Goal: Entertainment & Leisure: Consume media (video, audio)

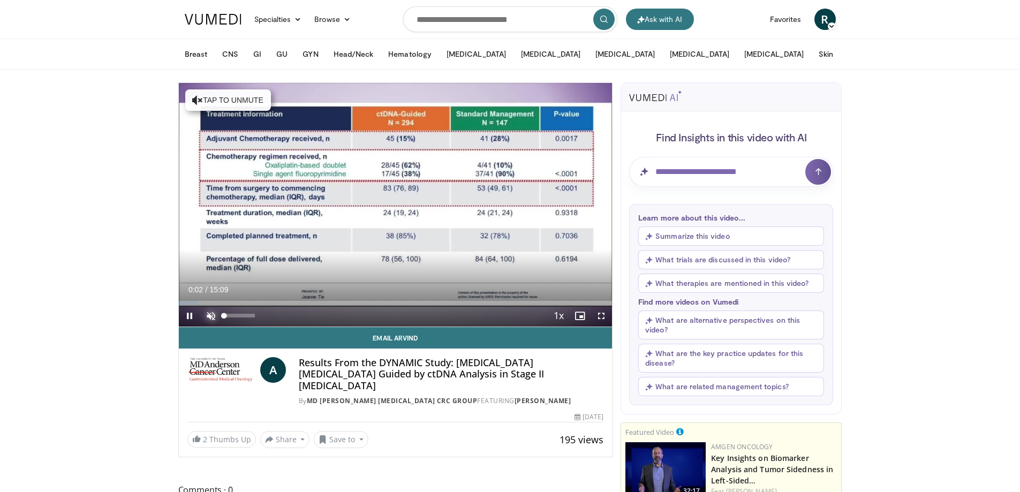
click at [205, 313] on span "Video Player" at bounding box center [210, 315] width 21 height 21
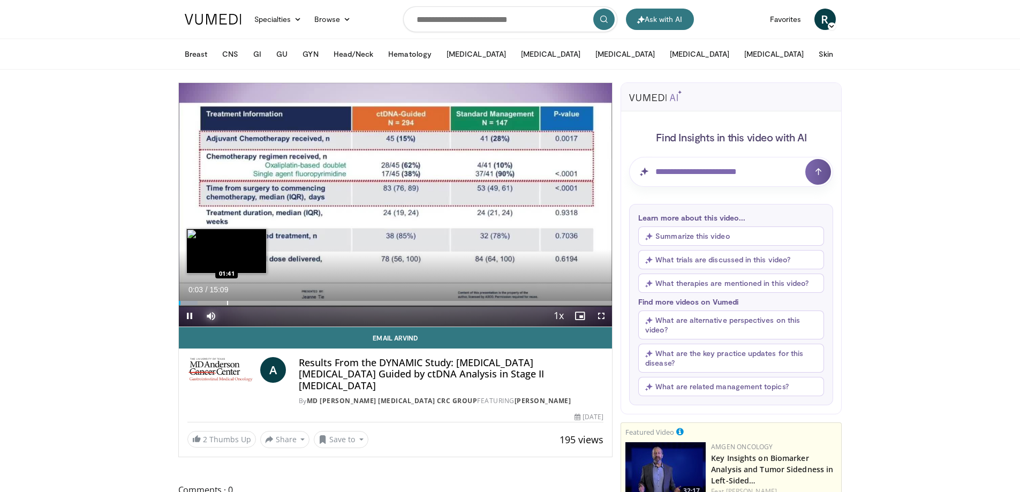
click at [225, 303] on div "Loaded : 4.36% 00:03 01:41" at bounding box center [396, 303] width 434 height 4
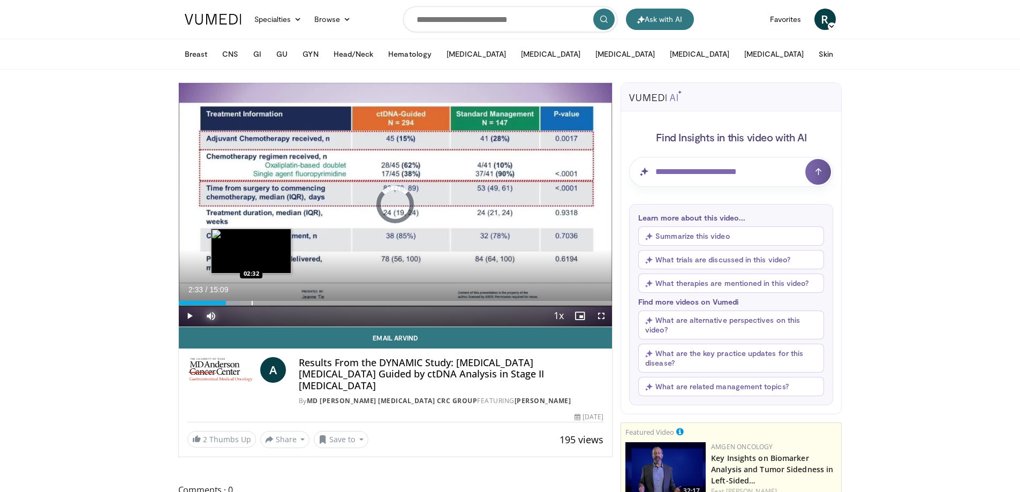
click at [252, 304] on div "Progress Bar" at bounding box center [252, 303] width 1 height 4
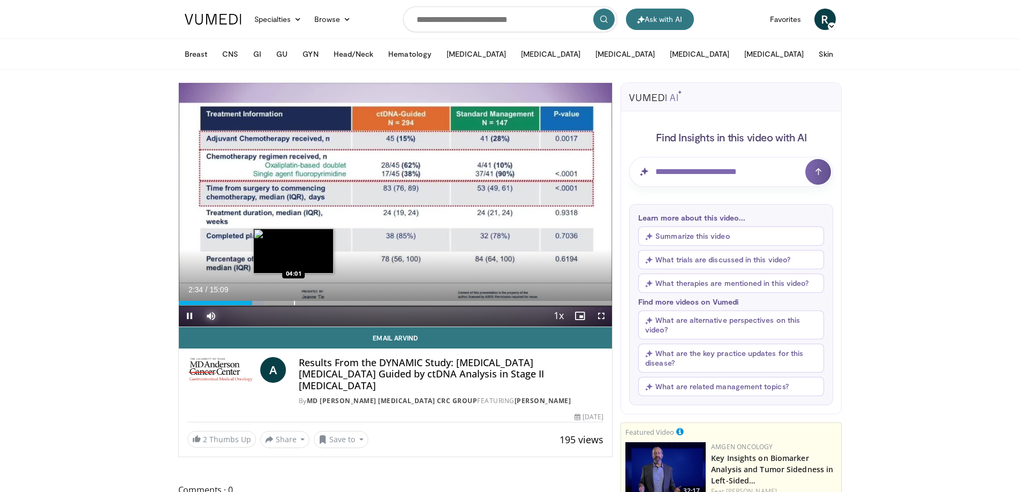
click at [294, 301] on div "Progress Bar" at bounding box center [294, 303] width 1 height 4
click at [285, 301] on div "Progress Bar" at bounding box center [285, 303] width 1 height 4
click at [277, 302] on div "Progress Bar" at bounding box center [277, 303] width 1 height 4
click at [262, 302] on div "02:56" at bounding box center [221, 303] width 84 height 4
click at [282, 302] on div "Progress Bar" at bounding box center [281, 303] width 1 height 4
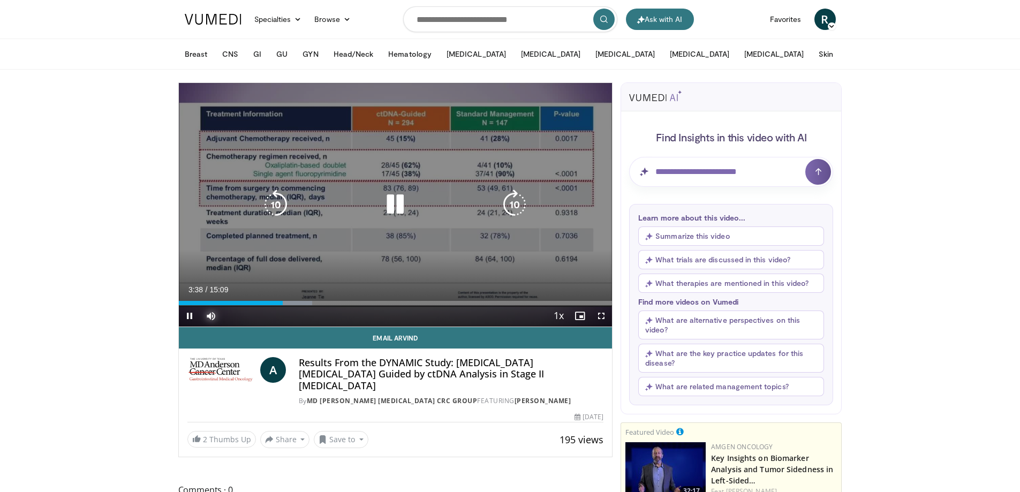
click at [301, 302] on div "Loaded : 30.80% 03:38 03:55" at bounding box center [396, 303] width 434 height 4
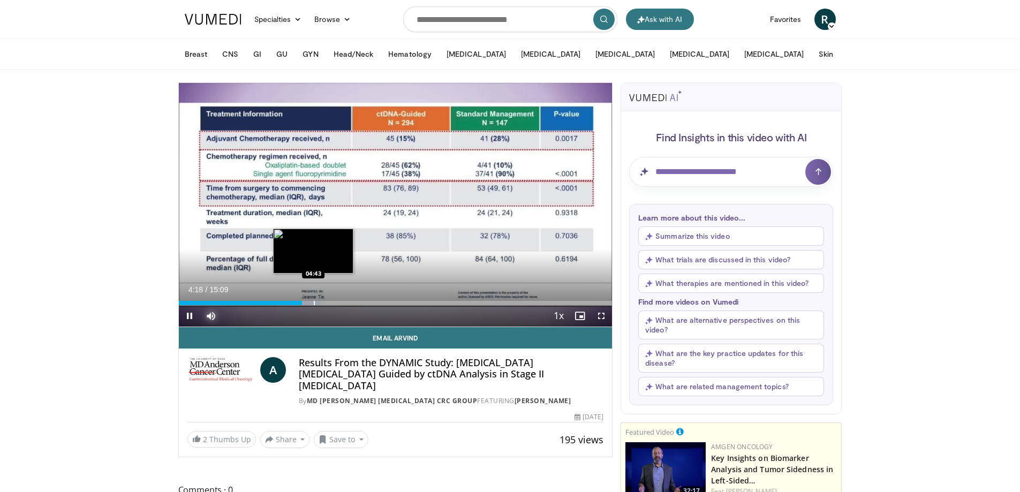
click at [315, 302] on div "Loaded : 32.71% 04:18 04:43" at bounding box center [396, 303] width 434 height 4
click at [330, 305] on div "Current Time 4:48 / Duration 15:09 Pause Skip Backward Skip Forward Mute 77% Lo…" at bounding box center [396, 315] width 434 height 21
click at [339, 301] on div "Progress Bar" at bounding box center [339, 303] width 1 height 4
click at [346, 301] on div "Progress Bar" at bounding box center [346, 303] width 1 height 4
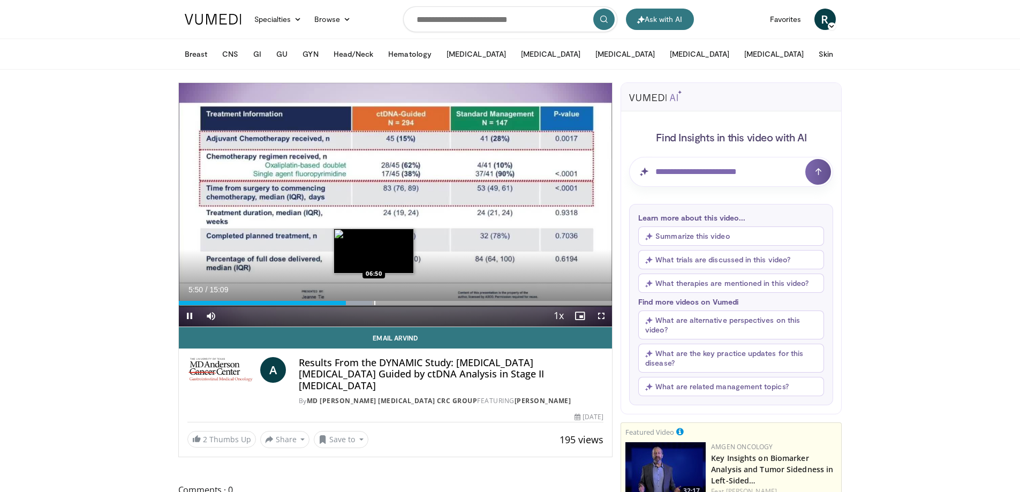
click at [374, 301] on div "Progress Bar" at bounding box center [374, 303] width 1 height 4
click at [389, 301] on div "Progress Bar" at bounding box center [389, 303] width 1 height 4
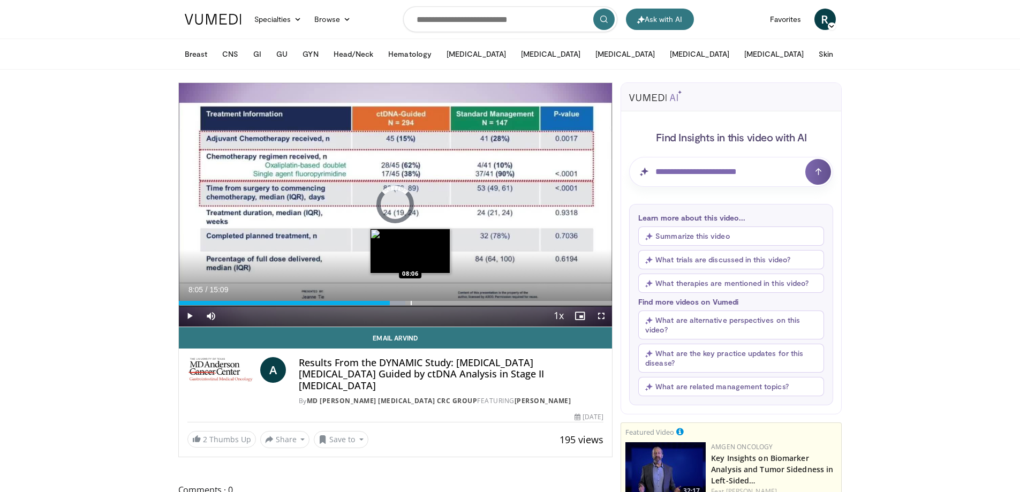
click at [411, 301] on div "Progress Bar" at bounding box center [411, 303] width 1 height 4
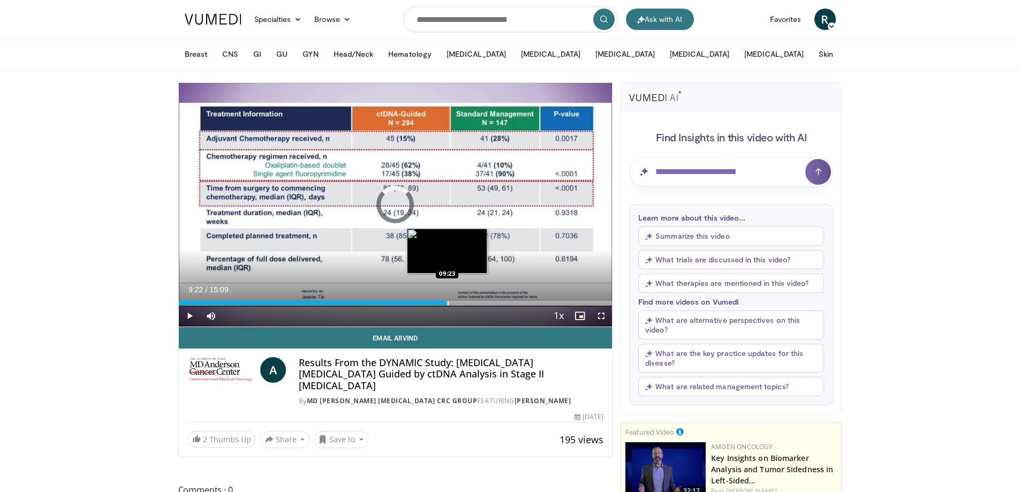
click at [448, 301] on div "Progress Bar" at bounding box center [448, 303] width 1 height 4
click at [473, 301] on div "Progress Bar" at bounding box center [473, 303] width 1 height 4
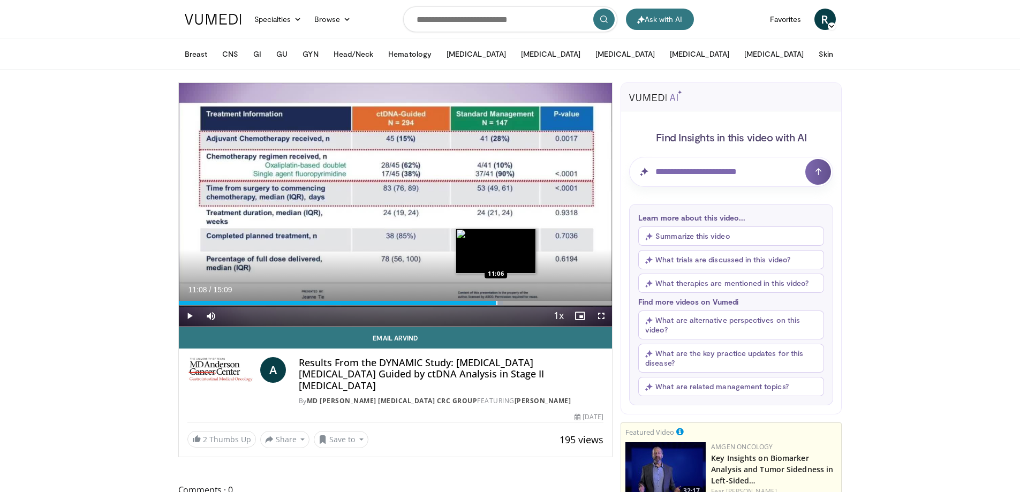
click at [497, 301] on div "Progress Bar" at bounding box center [487, 303] width 31 height 4
click at [517, 301] on div "Progress Bar" at bounding box center [517, 303] width 1 height 4
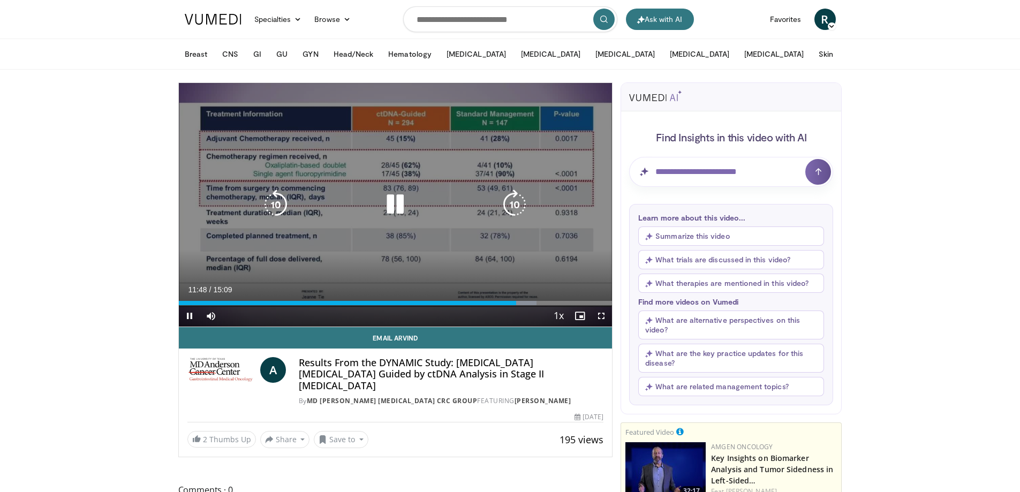
click at [547, 298] on video-js "**********" at bounding box center [396, 205] width 434 height 244
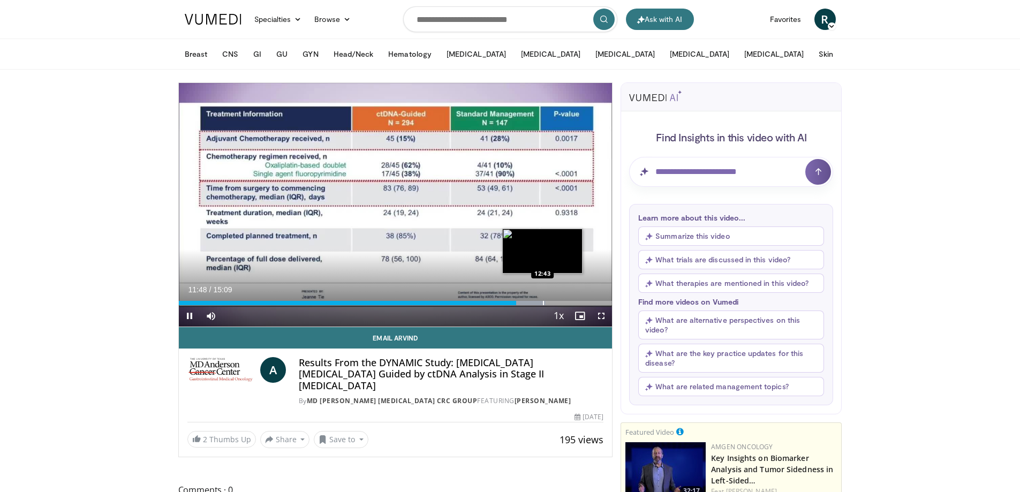
click at [542, 301] on div "Loaded : 84.71% 11:48 12:43" at bounding box center [396, 303] width 434 height 4
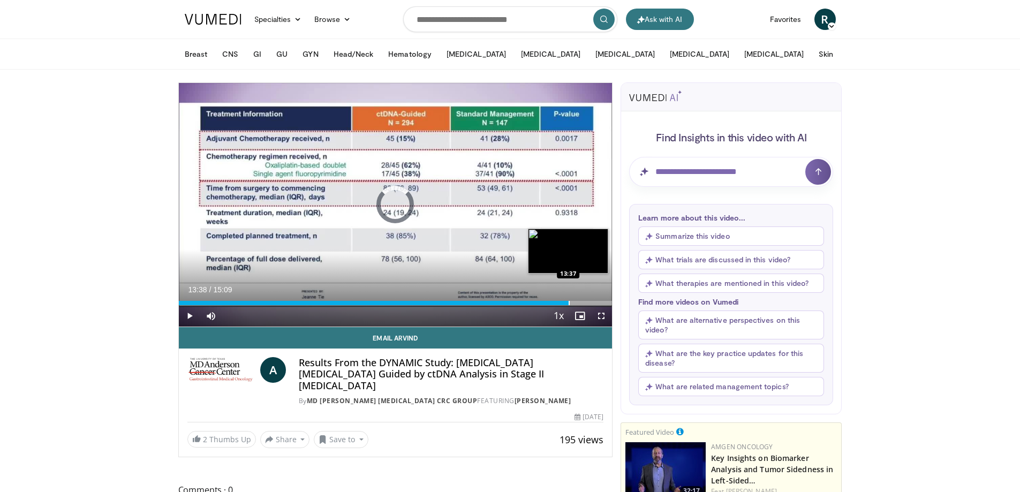
click at [569, 301] on div "Progress Bar" at bounding box center [569, 303] width 1 height 4
